Goal: Transaction & Acquisition: Obtain resource

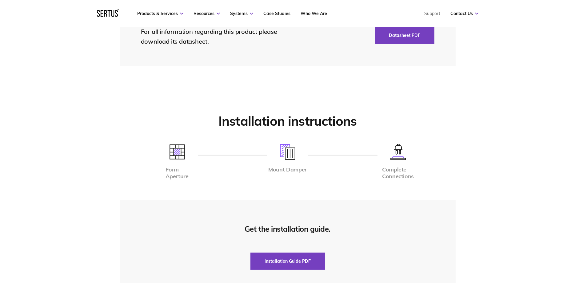
scroll to position [1537, 0]
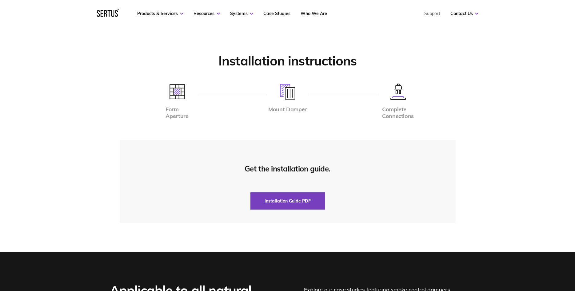
click at [303, 201] on button "Installation Guide PDF" at bounding box center [287, 200] width 74 height 17
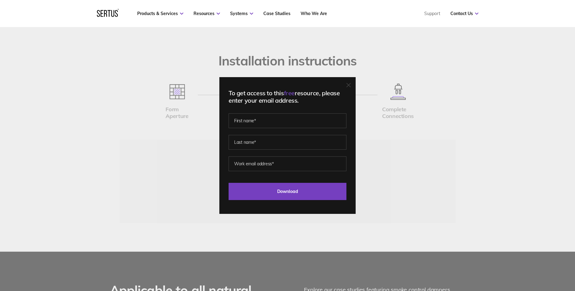
click at [422, 179] on div "To get access to this free resource, please enter your email address. Last Down…" at bounding box center [287, 145] width 575 height 291
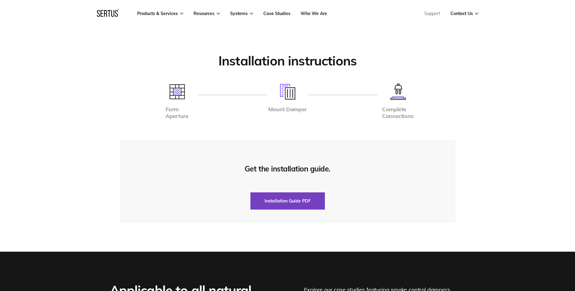
click at [175, 92] on img at bounding box center [176, 91] width 15 height 15
click at [287, 93] on img at bounding box center [287, 92] width 15 height 16
click at [398, 99] on img at bounding box center [397, 92] width 15 height 16
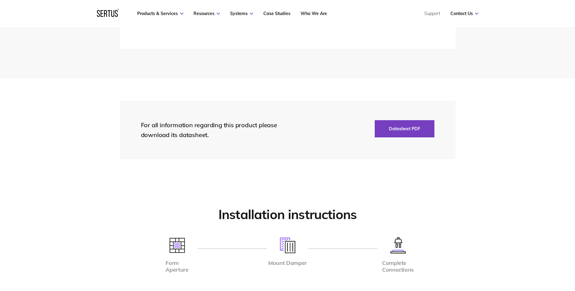
scroll to position [1349, 0]
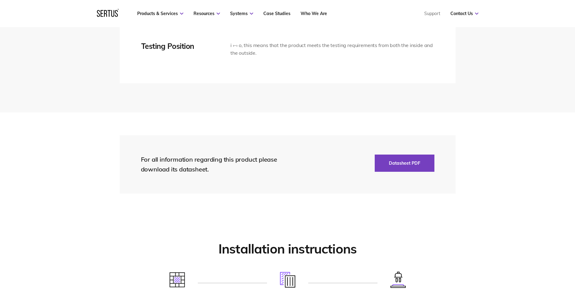
click at [405, 165] on button "Datasheet PDF" at bounding box center [404, 163] width 60 height 17
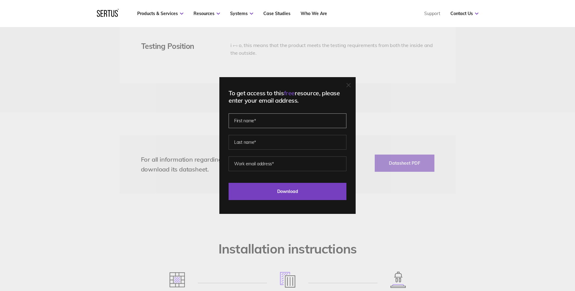
click at [248, 120] on input "text" at bounding box center [287, 120] width 118 height 15
type input "[PERSON_NAME]"
type input "[EMAIL_ADDRESS][DOMAIN_NAME]"
click at [228, 183] on input "Download" at bounding box center [287, 191] width 118 height 17
